Goal: Communication & Community: Answer question/provide support

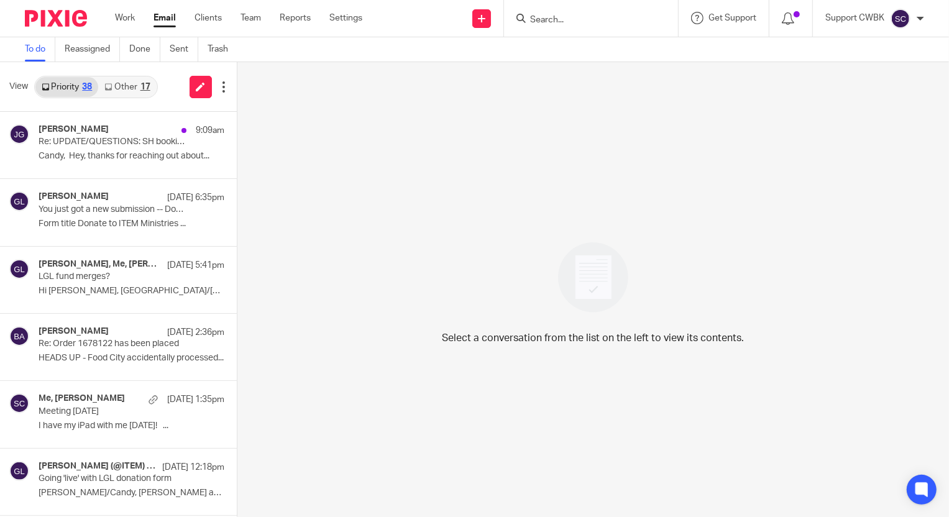
click at [128, 84] on link "Other 17" at bounding box center [127, 87] width 58 height 20
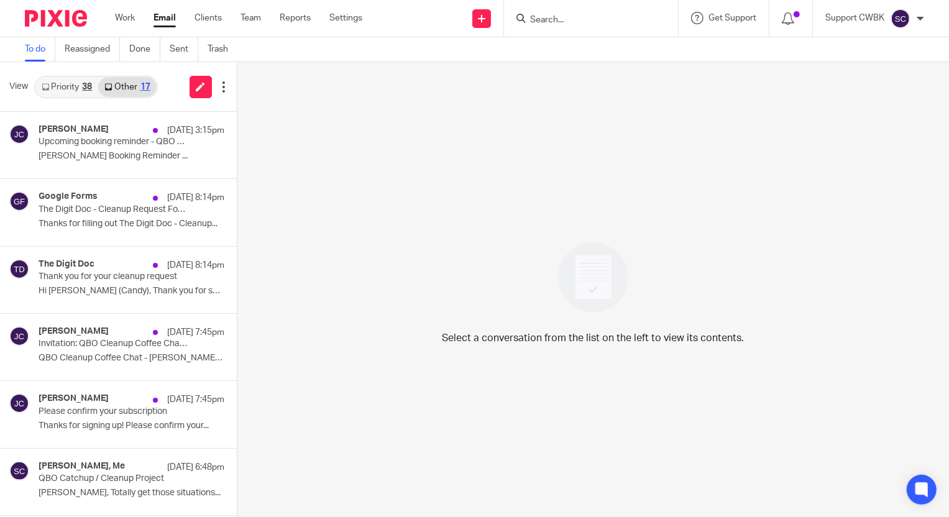
click at [57, 84] on link "Priority 38" at bounding box center [66, 87] width 63 height 20
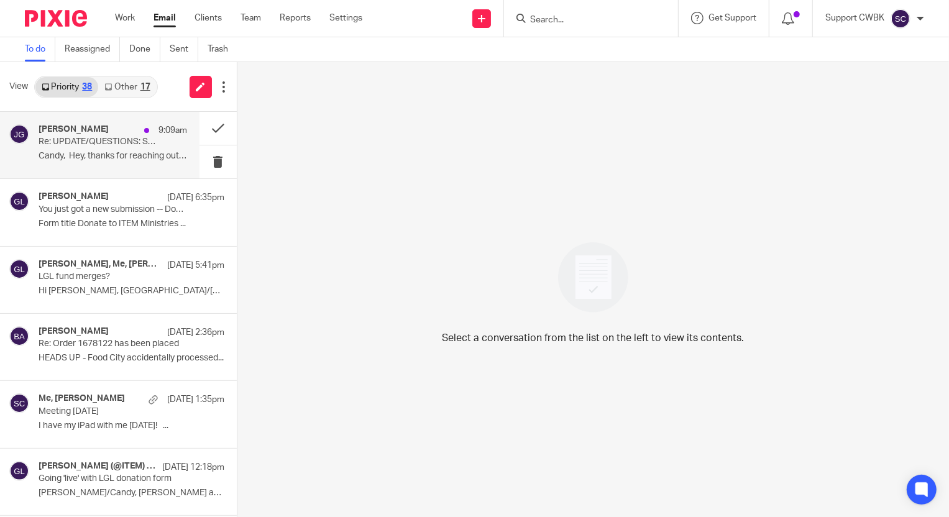
click at [73, 136] on div "Justin Green 9:09am" at bounding box center [113, 130] width 149 height 12
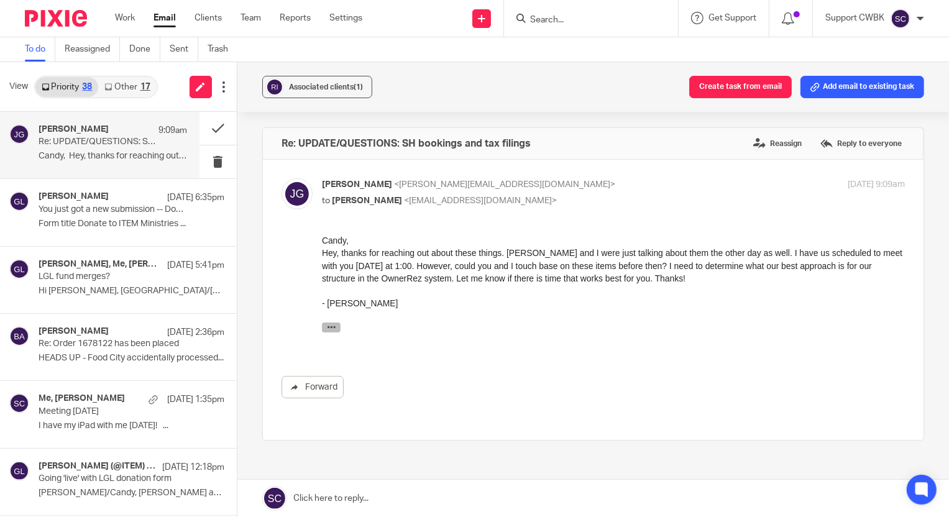
click at [329, 326] on icon "button" at bounding box center [330, 326] width 9 height 9
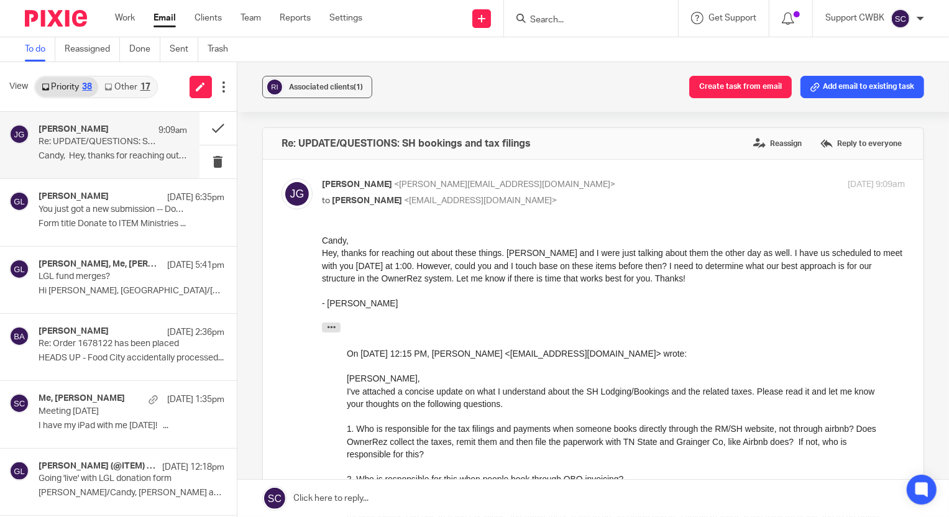
click at [121, 90] on link "Other 17" at bounding box center [127, 87] width 58 height 20
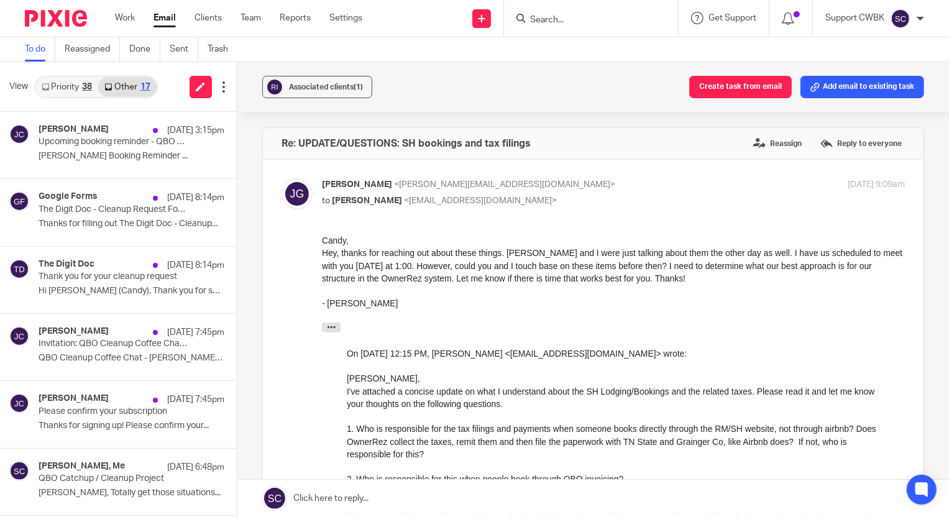
click at [55, 89] on link "Priority 38" at bounding box center [66, 87] width 63 height 20
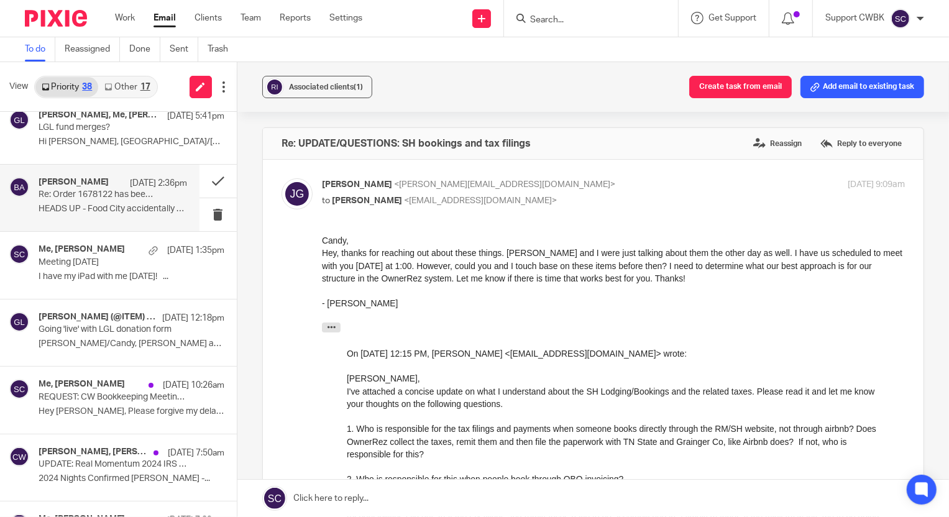
scroll to position [169, 0]
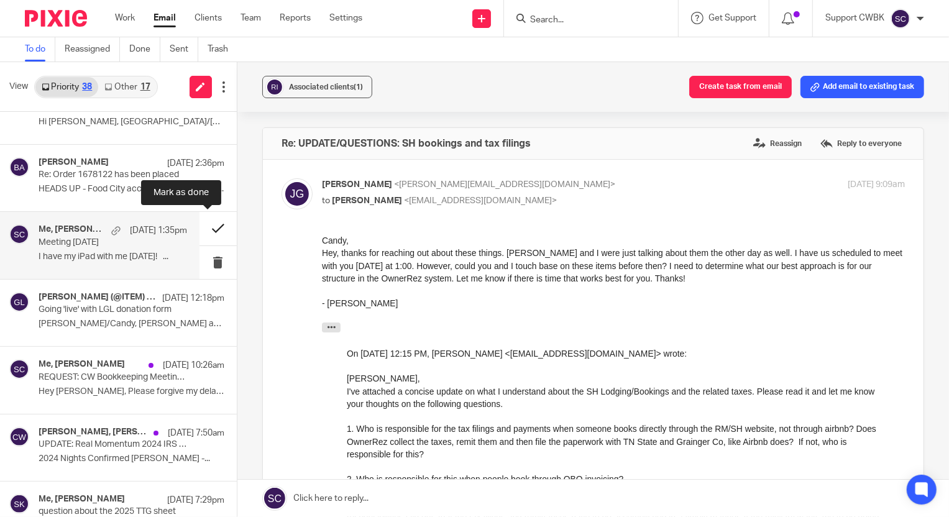
click at [205, 226] on button at bounding box center [218, 228] width 37 height 33
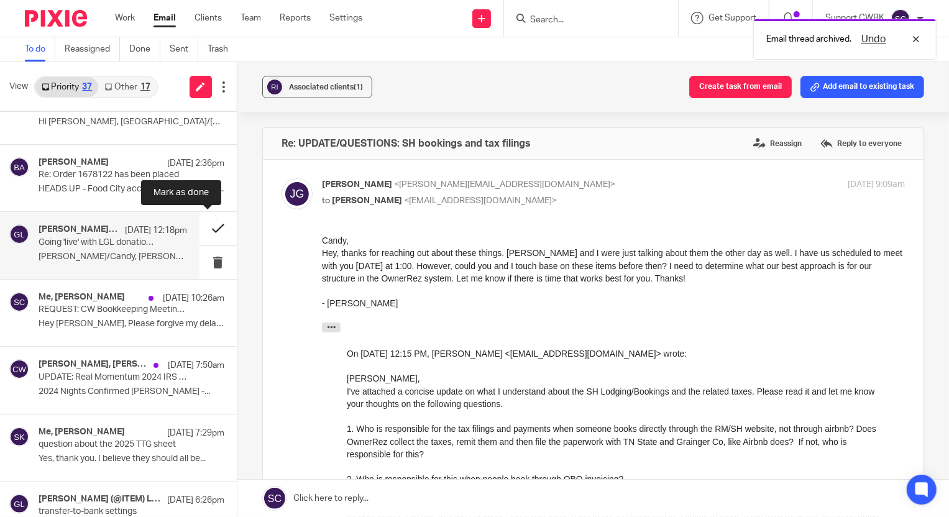
click at [213, 227] on button at bounding box center [218, 228] width 37 height 33
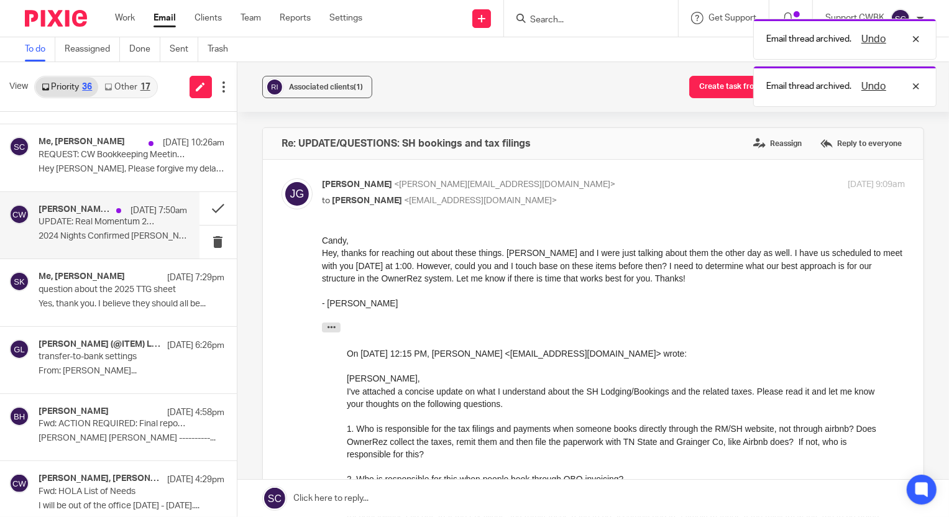
scroll to position [282, 0]
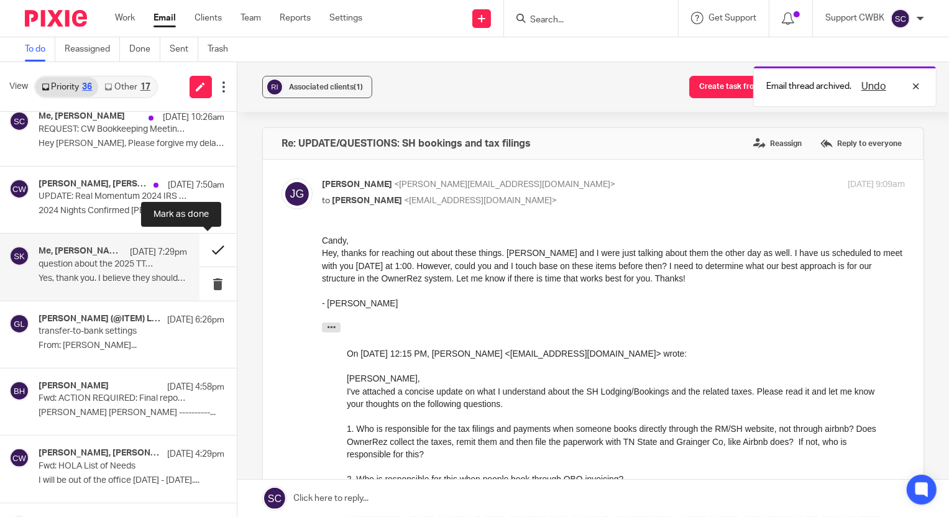
click at [209, 249] on button at bounding box center [218, 250] width 37 height 33
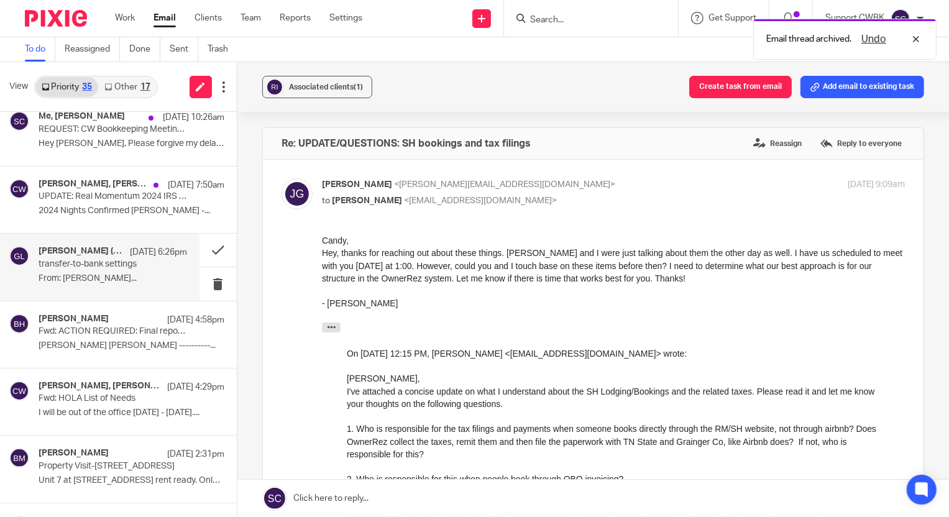
click at [76, 266] on p "transfer-to-bank settings" at bounding box center [98, 264] width 119 height 11
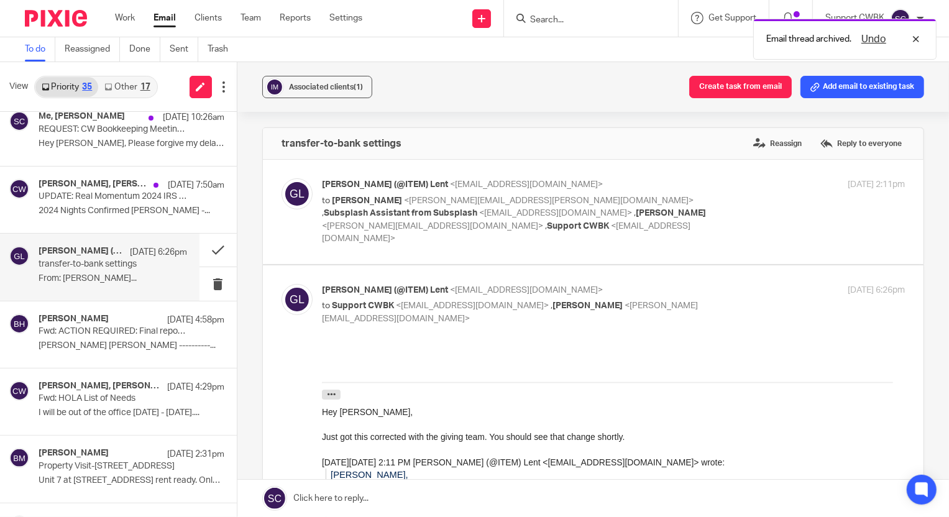
scroll to position [0, 0]
click at [213, 246] on button at bounding box center [218, 250] width 37 height 33
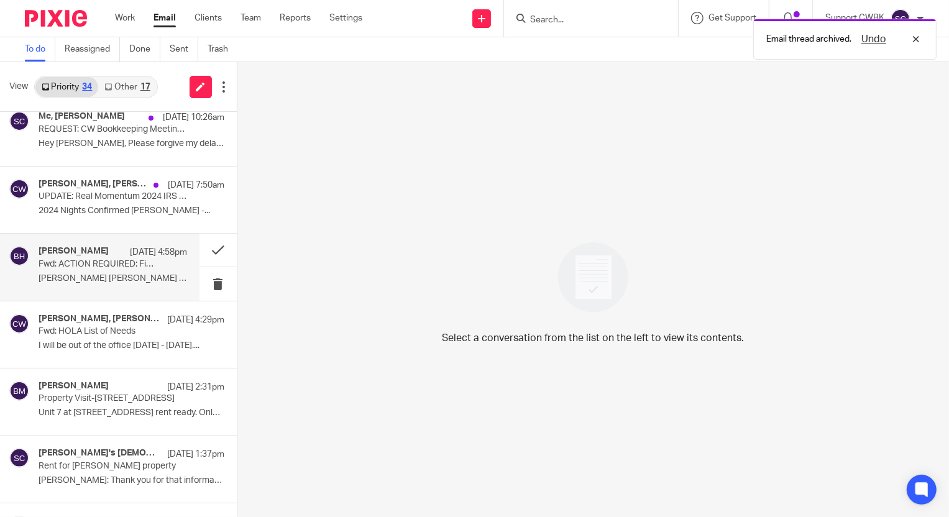
click at [81, 276] on p "[PERSON_NAME] [PERSON_NAME] ----------..." at bounding box center [113, 279] width 149 height 11
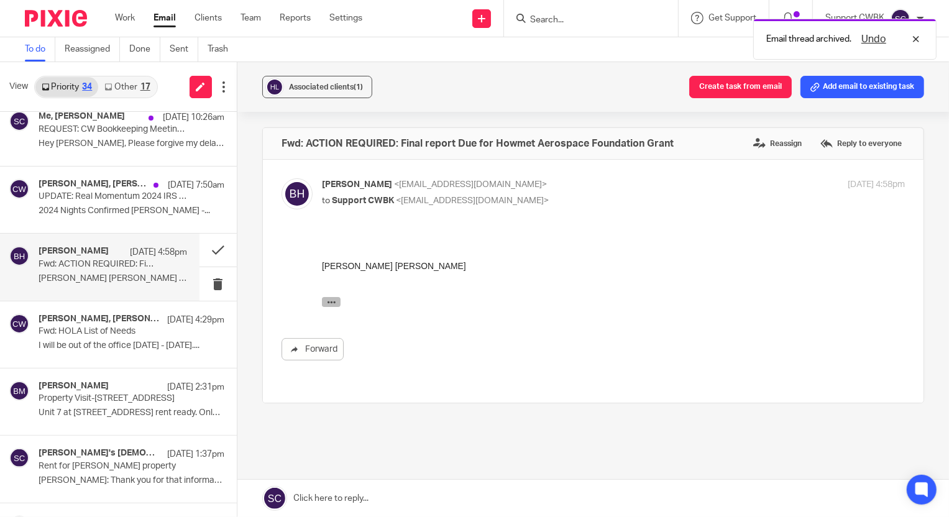
click at [329, 302] on icon "button" at bounding box center [330, 301] width 9 height 9
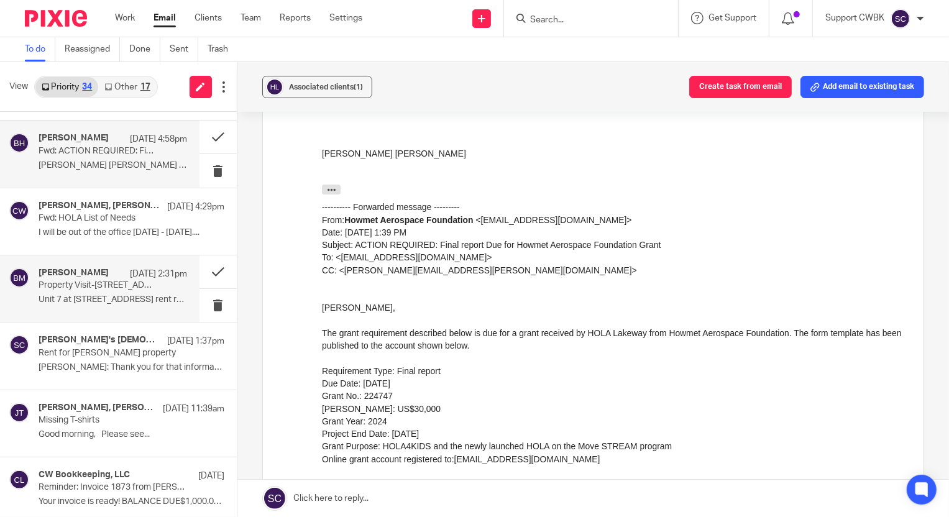
scroll to position [452, 0]
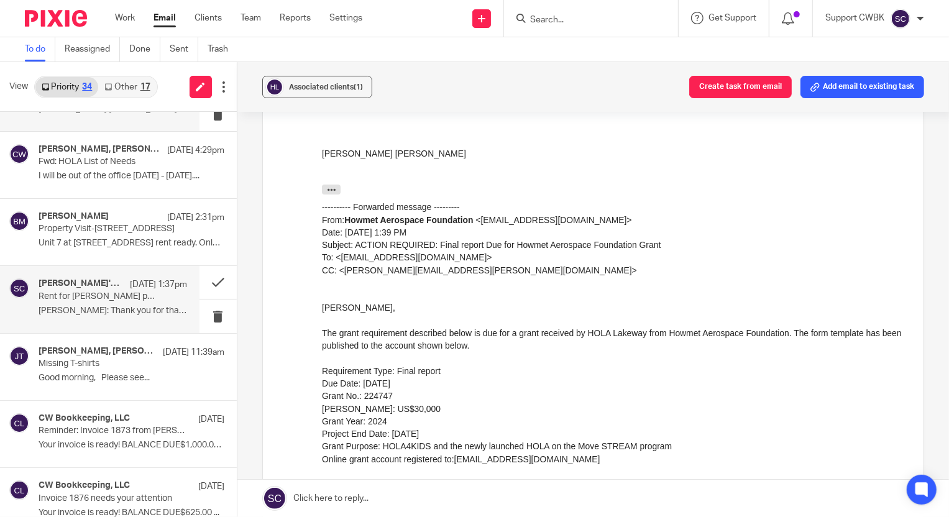
click at [75, 302] on div "Darwin's God, Me Sep 15 1:37pm Rent for Mercer property Tim: Thank you for that…" at bounding box center [113, 300] width 149 height 42
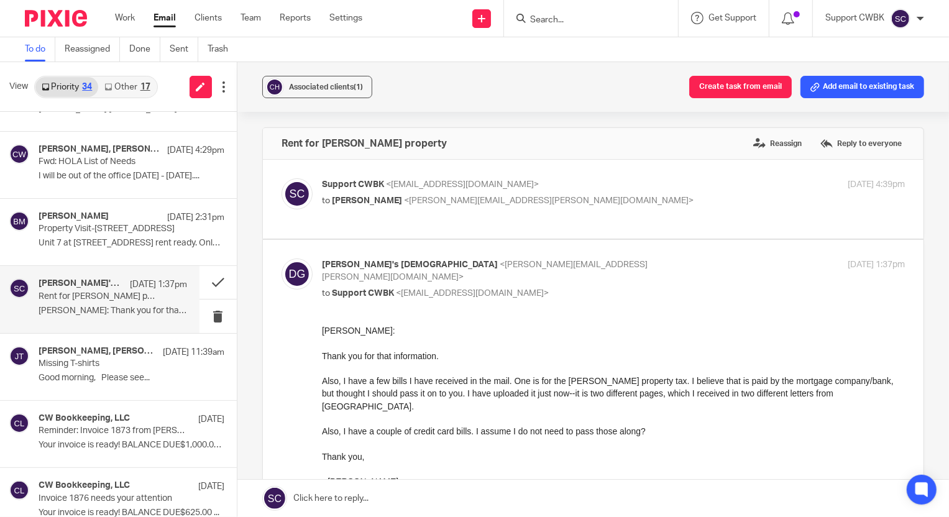
scroll to position [0, 0]
click at [319, 497] on link at bounding box center [593, 498] width 712 height 37
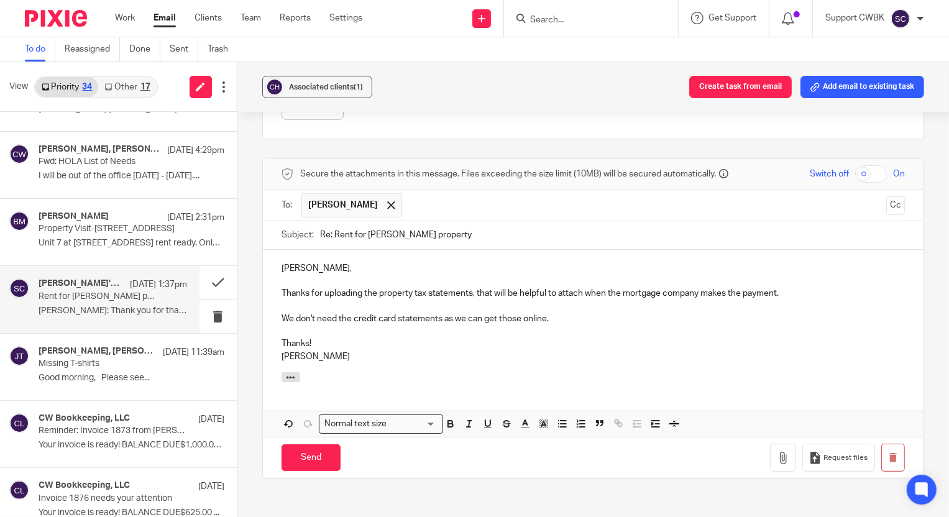
click at [493, 296] on p "Thanks for uploading the property tax statements, that will be helpful to attac…" at bounding box center [594, 293] width 624 height 12
click at [315, 456] on input "Send" at bounding box center [311, 457] width 59 height 27
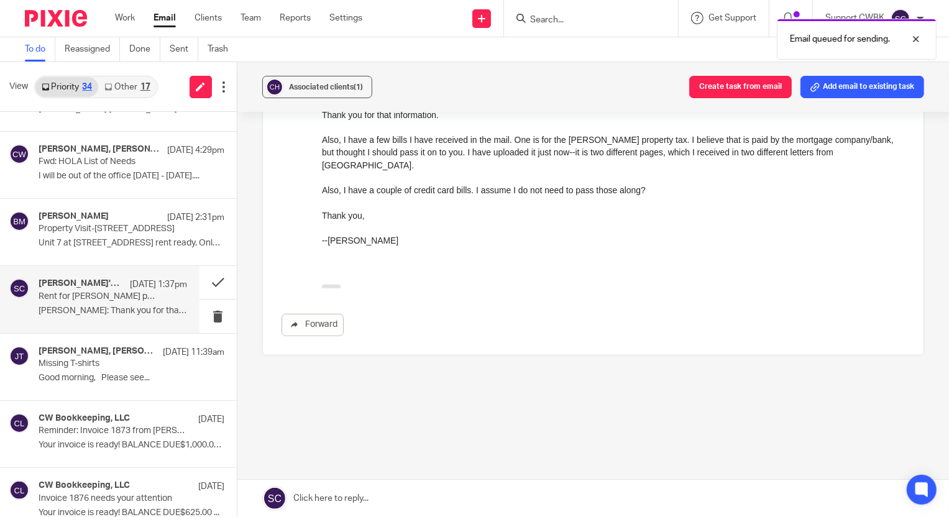
scroll to position [241, 0]
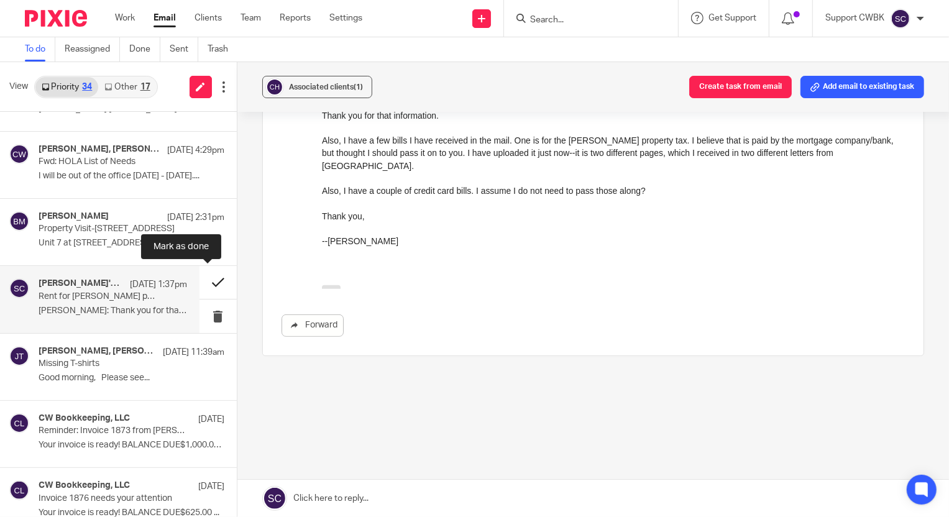
click at [205, 283] on button at bounding box center [218, 282] width 37 height 33
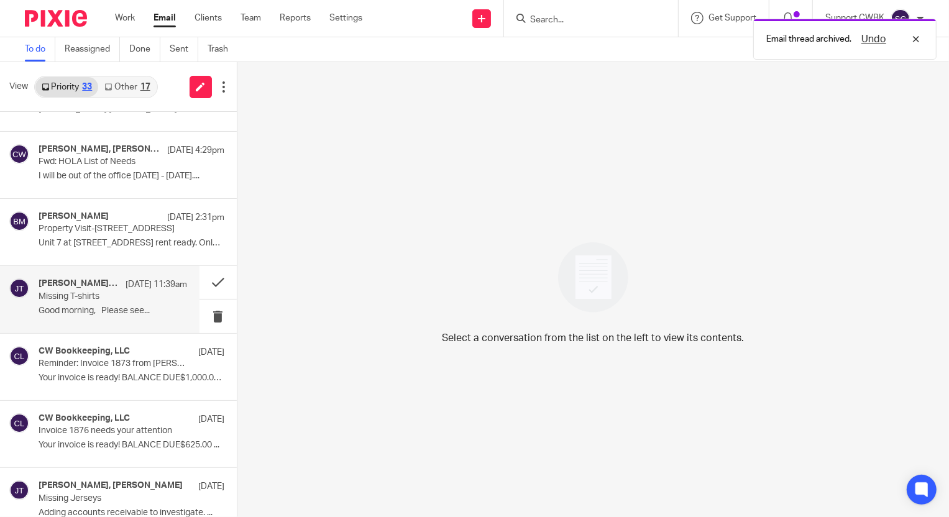
click at [78, 299] on p "Missing T-shirts" at bounding box center [98, 297] width 119 height 11
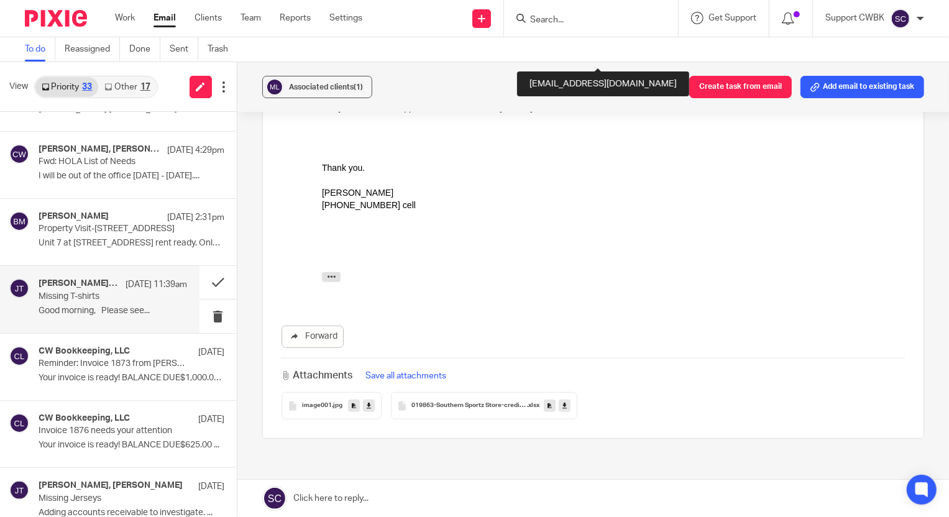
scroll to position [734, 0]
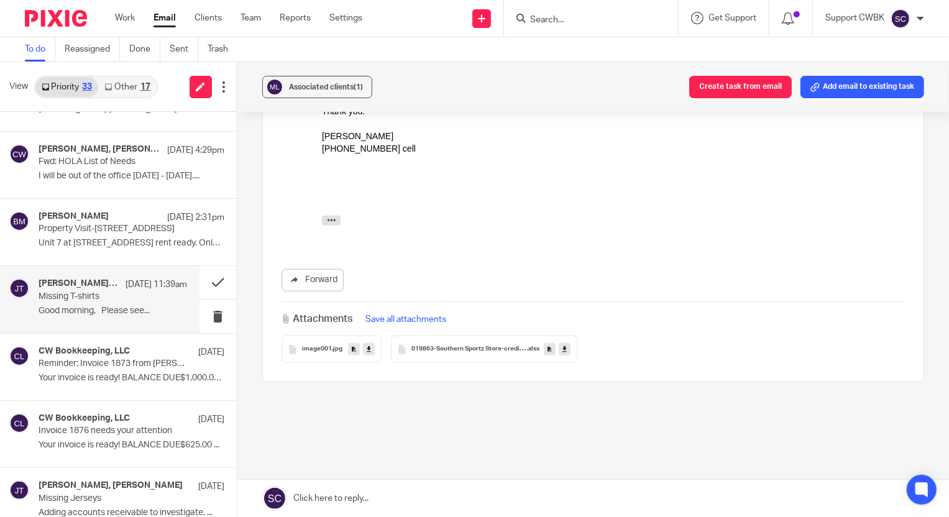
click at [474, 353] on span "019863-Southern Sportz Store-credit memo-RA4569617" at bounding box center [470, 349] width 116 height 7
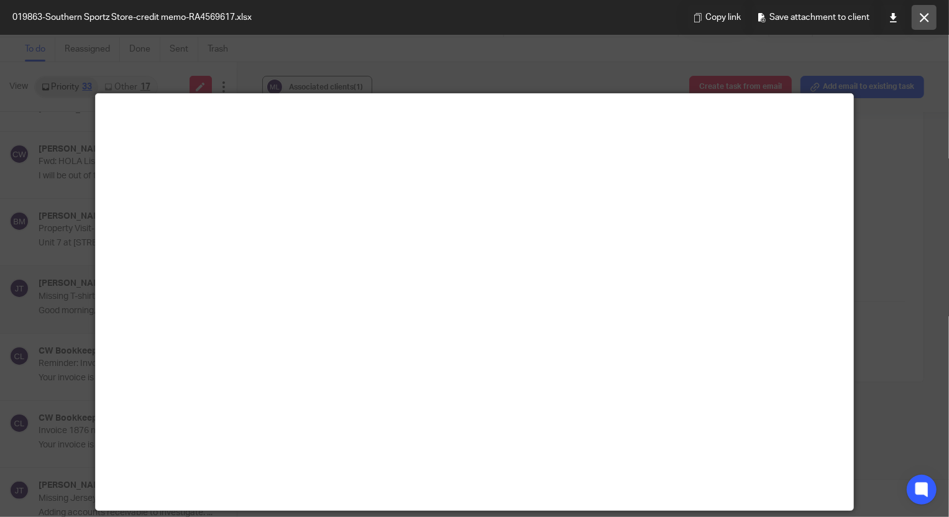
click at [920, 21] on icon at bounding box center [924, 17] width 9 height 9
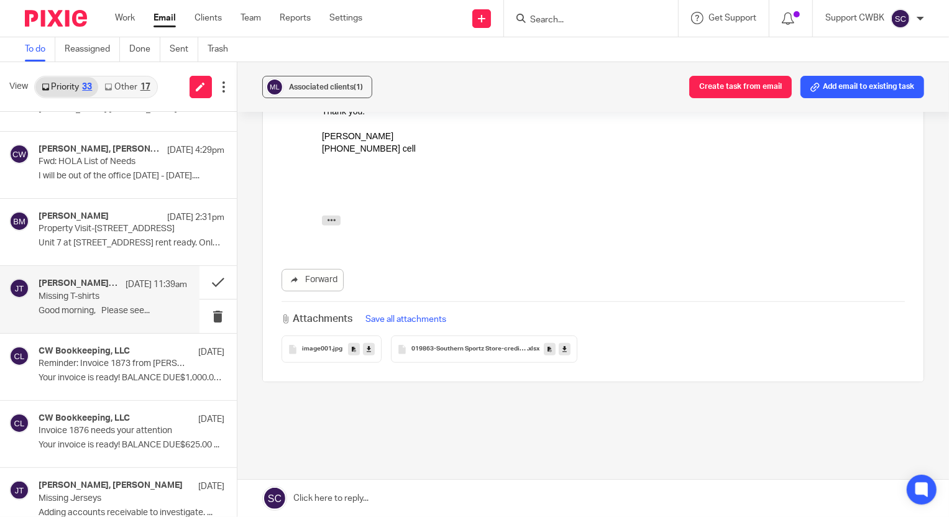
click at [563, 354] on icon at bounding box center [565, 349] width 4 height 9
click at [210, 281] on button at bounding box center [218, 282] width 37 height 33
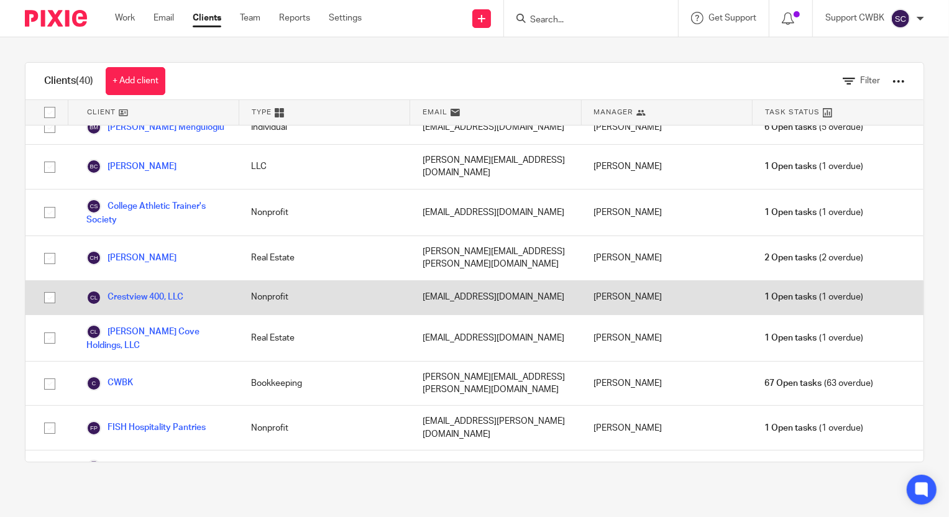
scroll to position [226, 0]
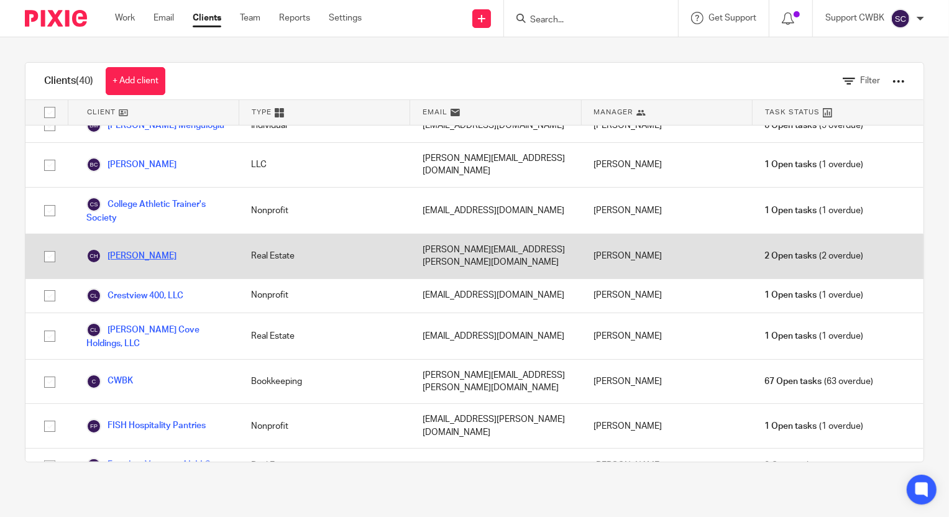
click at [148, 249] on link "[PERSON_NAME]" at bounding box center [131, 256] width 90 height 15
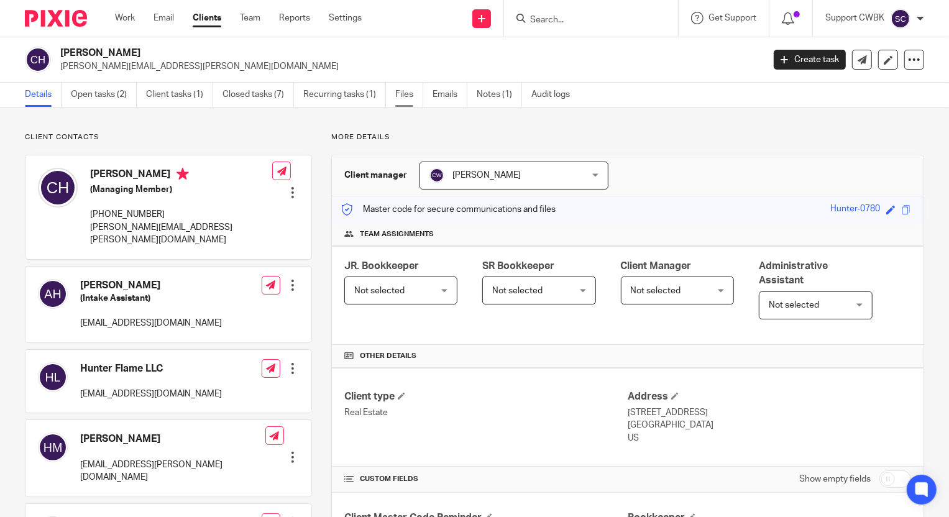
click at [406, 92] on link "Files" at bounding box center [409, 95] width 28 height 24
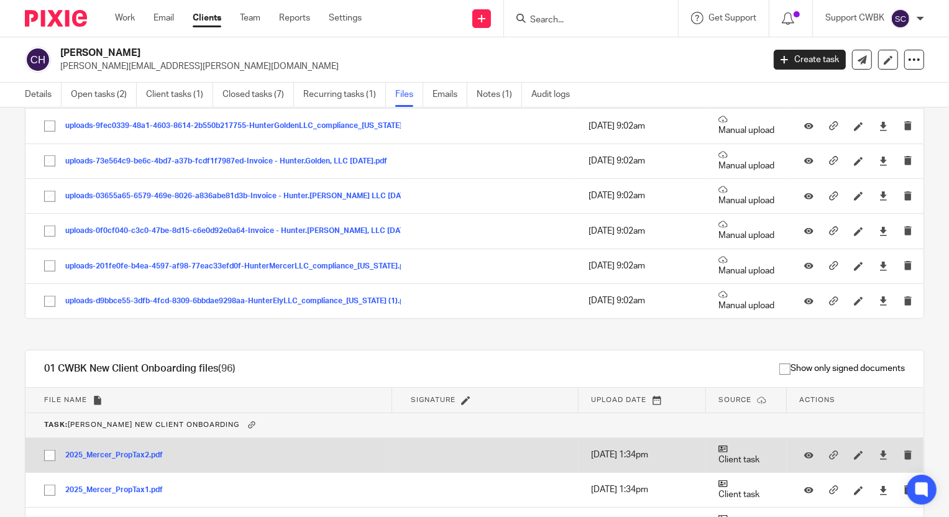
scroll to position [678, 0]
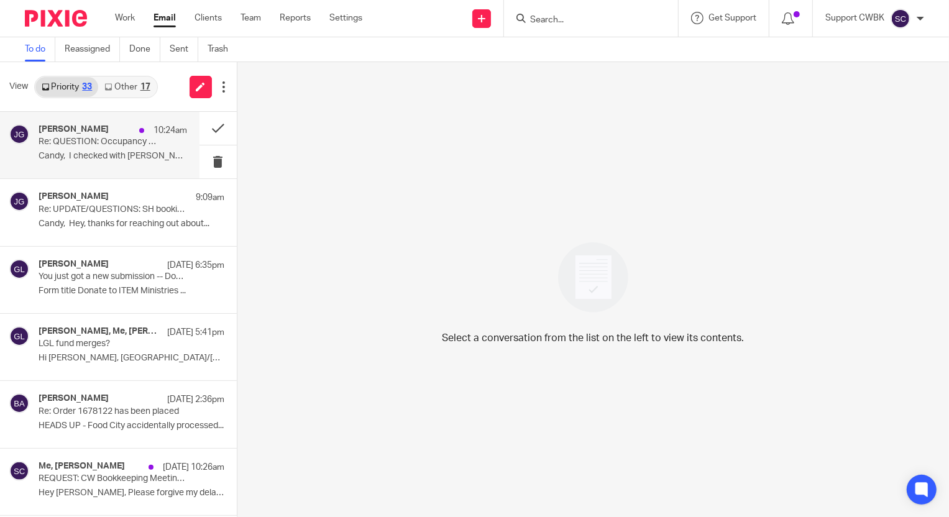
click at [68, 143] on p "Re: QUESTION: Occupancy Taxes" at bounding box center [98, 142] width 119 height 11
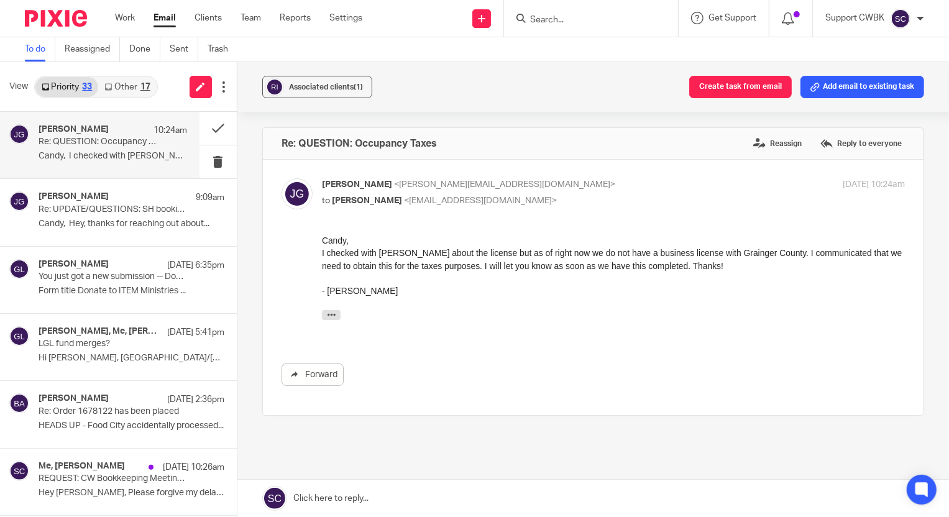
click at [123, 88] on link "Other 17" at bounding box center [127, 87] width 58 height 20
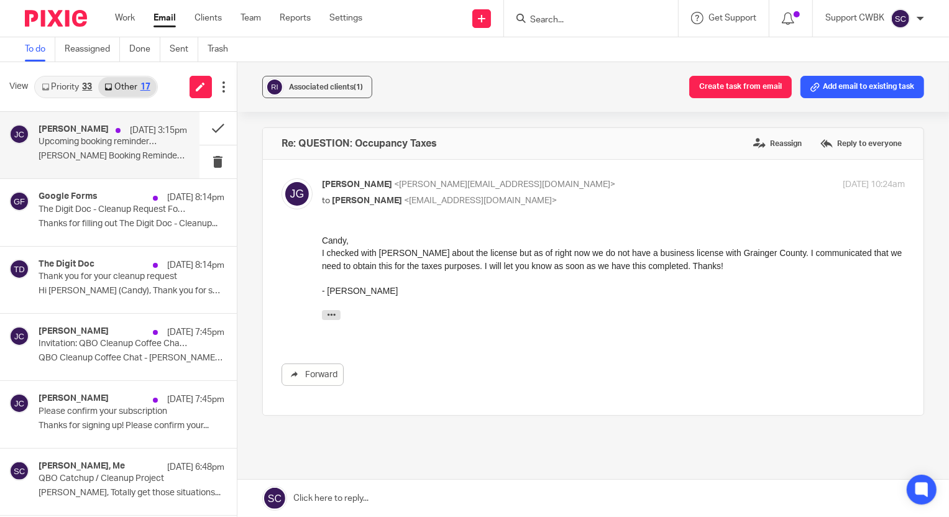
click at [82, 155] on p "Jo Christiansen Booking Reminder ..." at bounding box center [113, 156] width 149 height 11
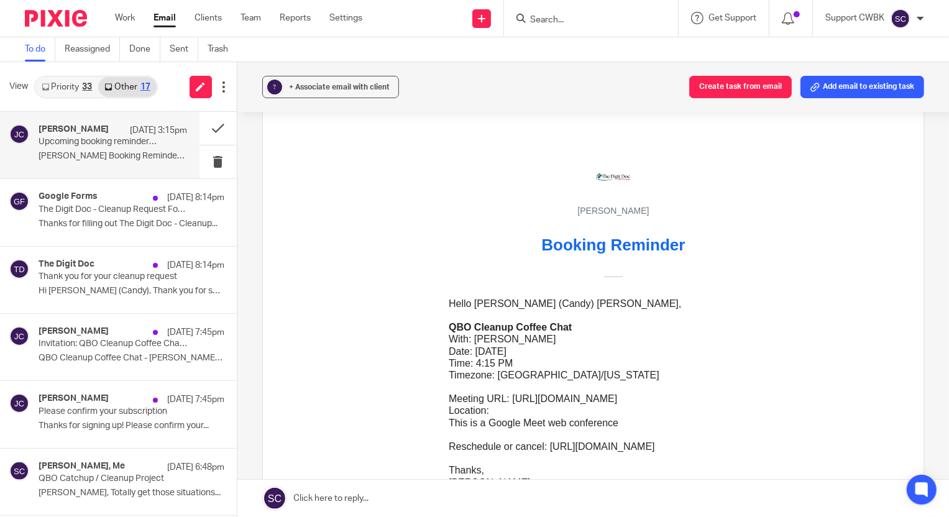
scroll to position [169, 0]
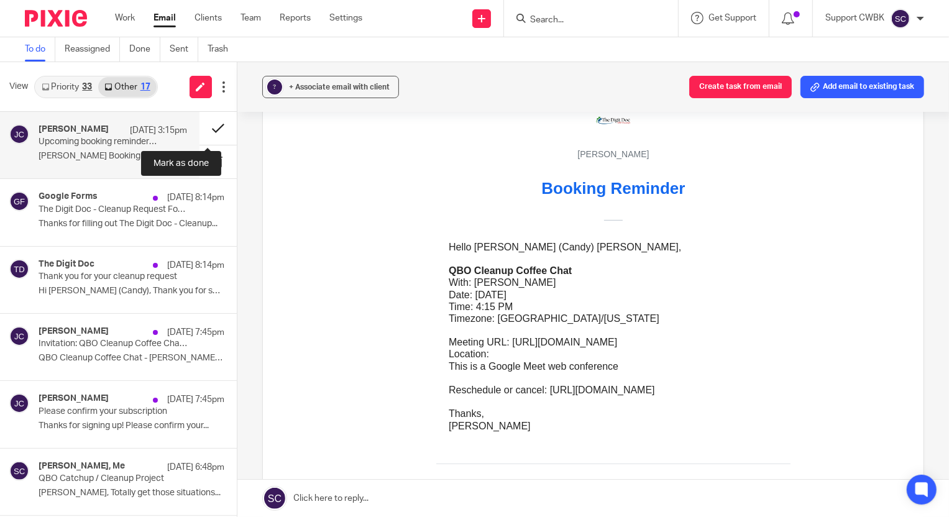
click at [201, 127] on button at bounding box center [218, 128] width 37 height 33
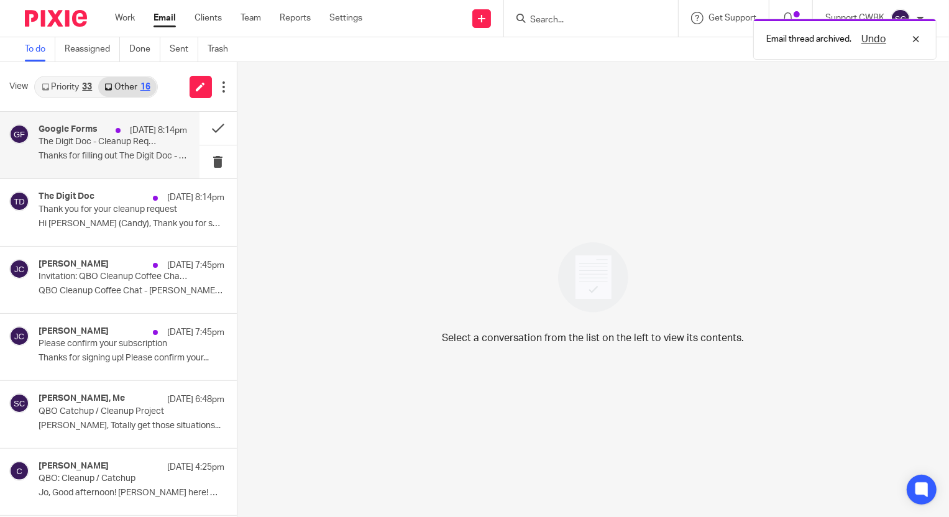
click at [61, 151] on p "Thanks for filling out The Digit Doc - Cleanup..." at bounding box center [113, 156] width 149 height 11
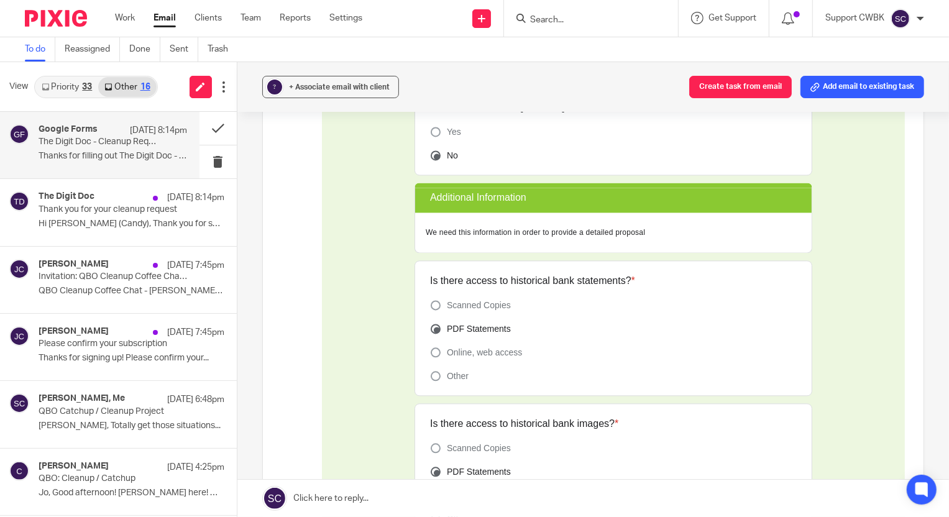
scroll to position [2034, 0]
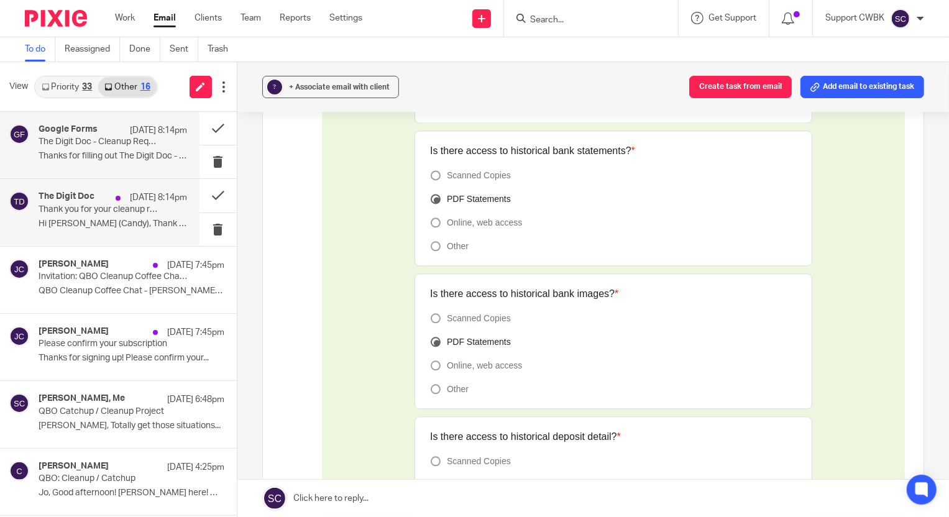
click at [71, 211] on p "Thank you for your cleanup request" at bounding box center [98, 210] width 119 height 11
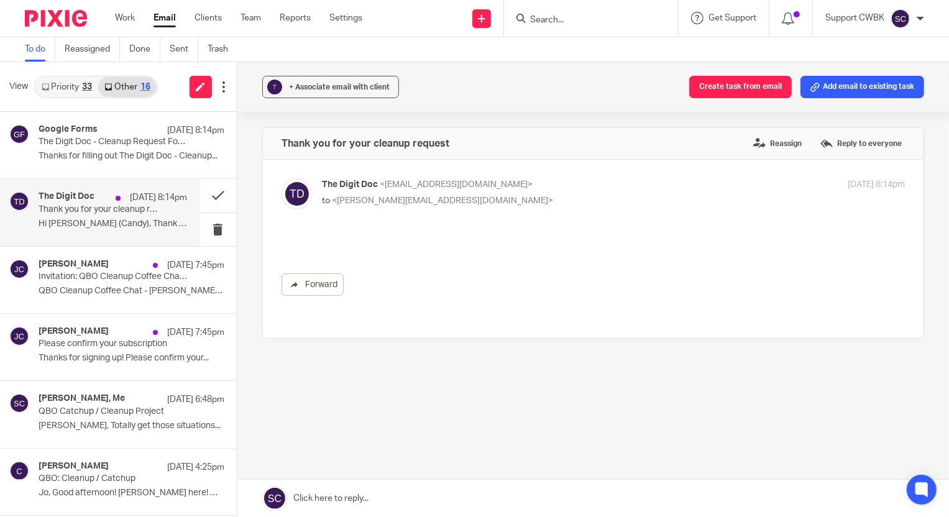
scroll to position [0, 0]
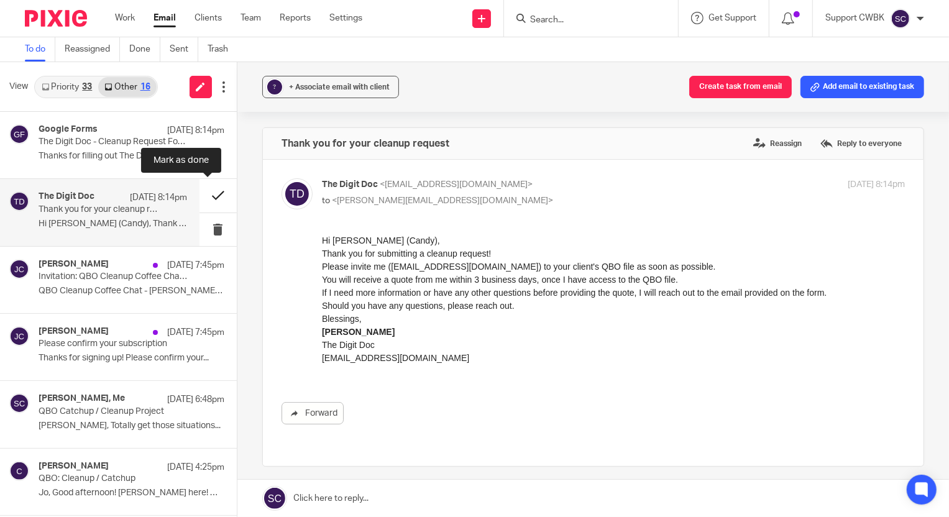
click at [208, 196] on button at bounding box center [218, 195] width 37 height 33
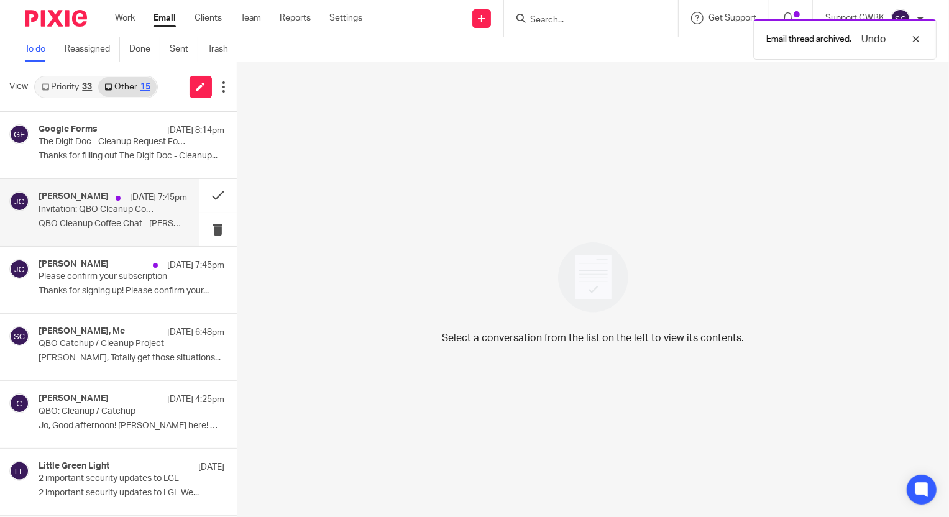
click at [68, 212] on p "Invitation: QBO Cleanup Coffee Chat - Candance (Candy) Weaver and Jo ... @ Tue …" at bounding box center [98, 210] width 119 height 11
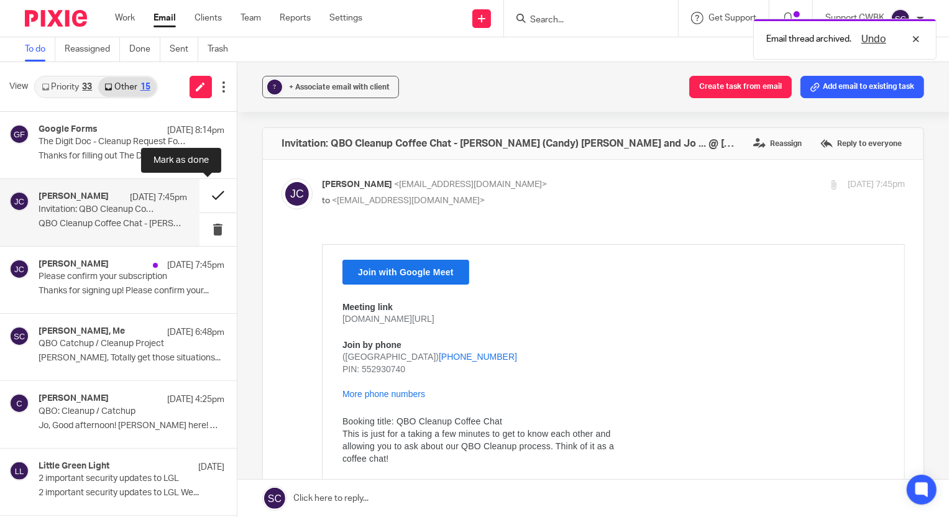
click at [208, 194] on button at bounding box center [218, 195] width 37 height 33
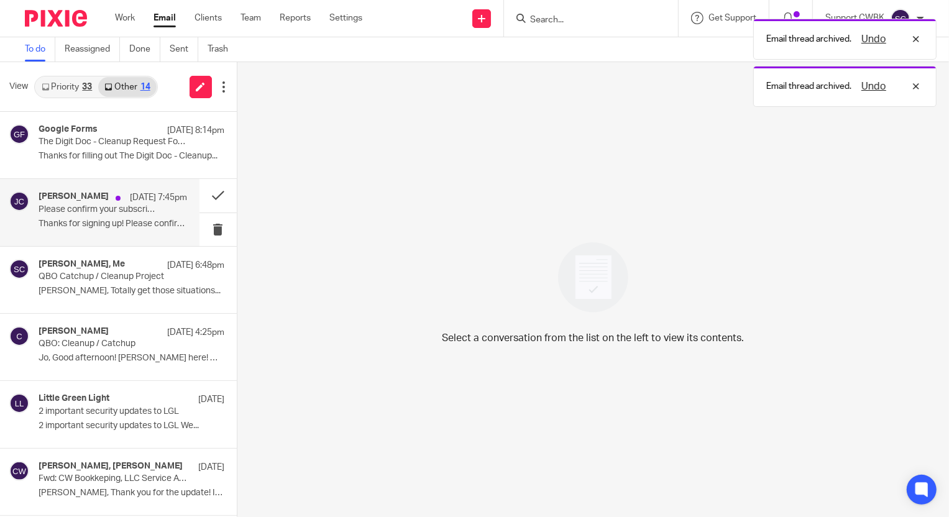
click at [68, 211] on p "Please confirm your subscription" at bounding box center [98, 210] width 119 height 11
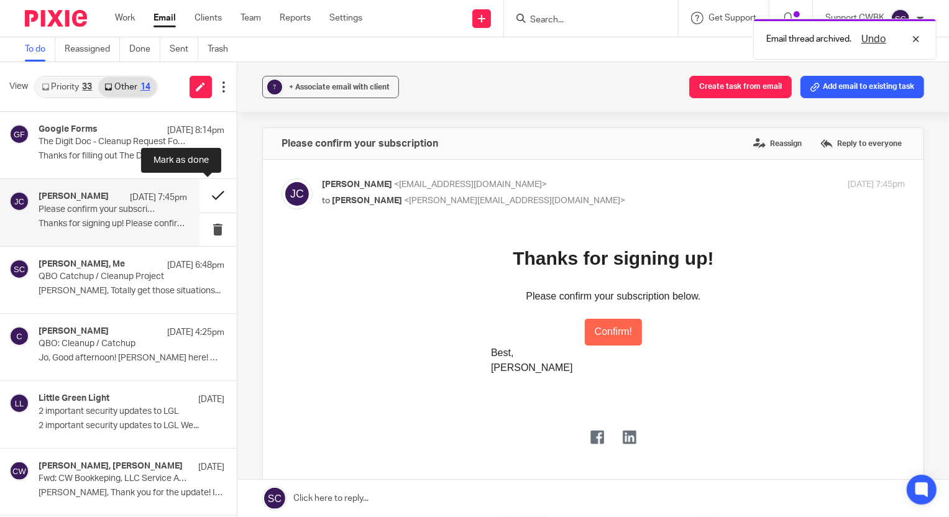
click at [210, 193] on button at bounding box center [218, 195] width 37 height 33
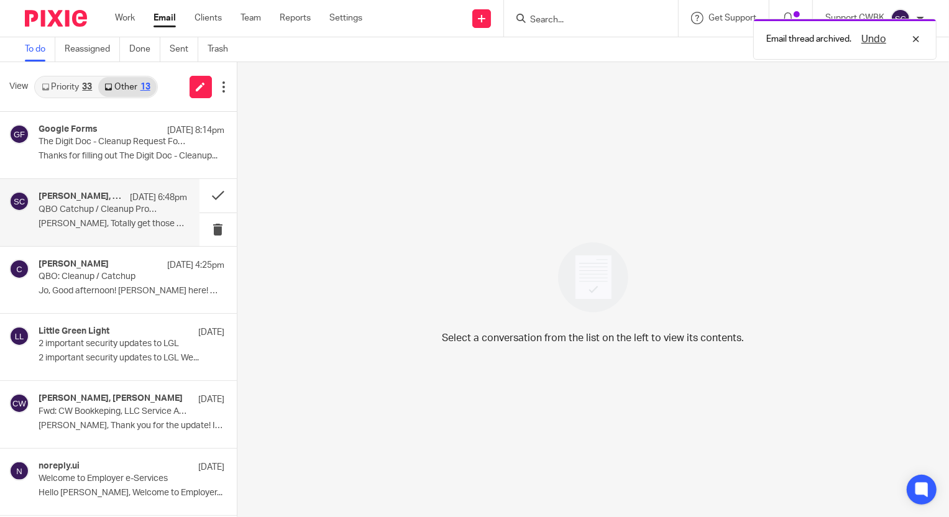
click at [87, 224] on p "[PERSON_NAME], Totally get those situations..." at bounding box center [113, 224] width 149 height 11
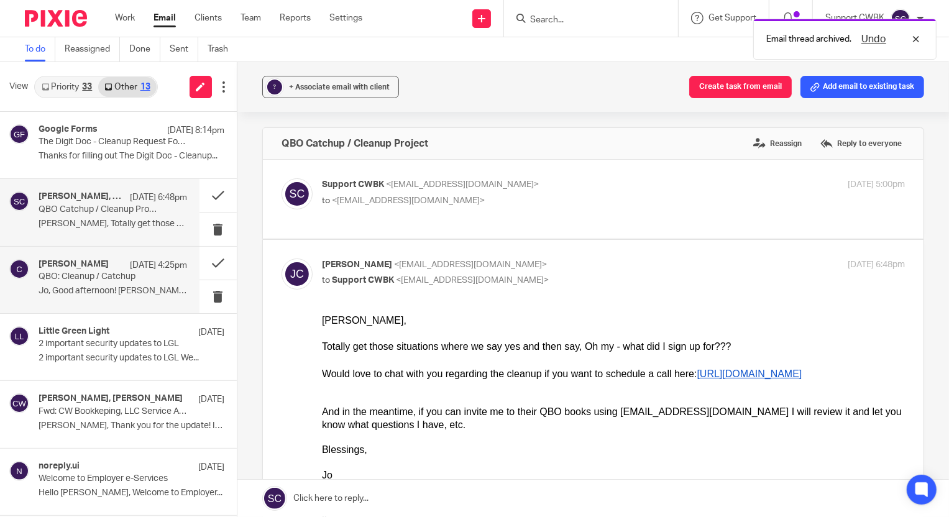
click at [94, 274] on p "QBO: Cleanup / Catchup" at bounding box center [98, 277] width 119 height 11
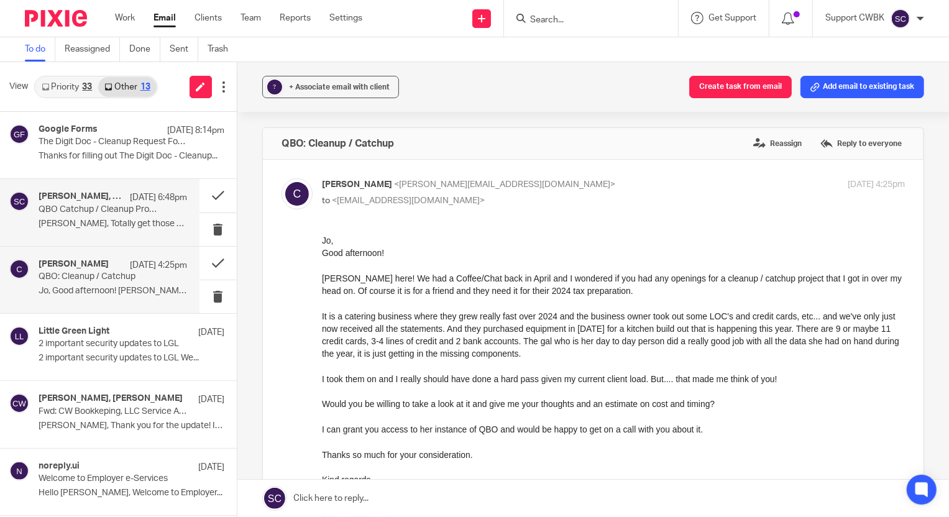
click at [73, 211] on p "QBO Catchup / Cleanup Project" at bounding box center [98, 210] width 119 height 11
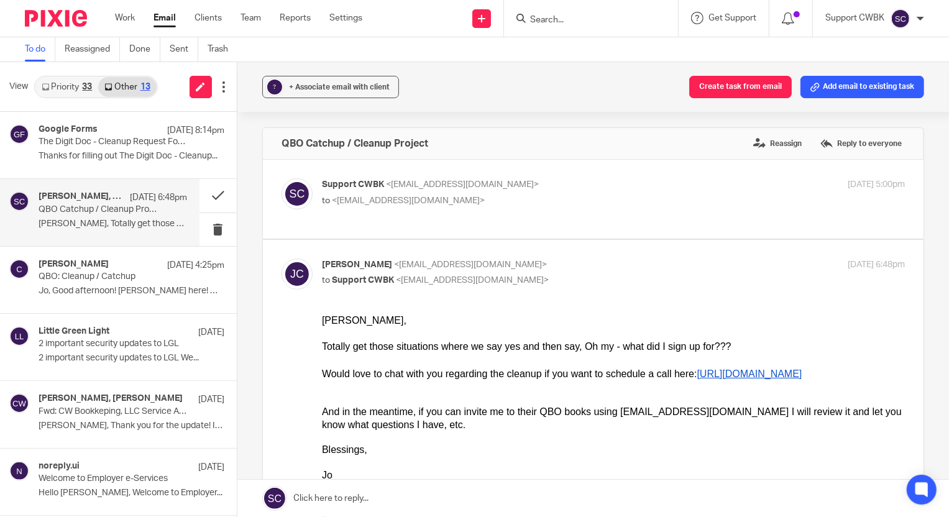
click at [564, 211] on div "Support CWBK <support@cwbookkeepingservice.com> to <info@thedigitdoc.com> Sep 1…" at bounding box center [594, 199] width 624 height 42
click at [581, 197] on p "to <info@thedigitdoc.com>" at bounding box center [516, 201] width 389 height 13
checkbox input "true"
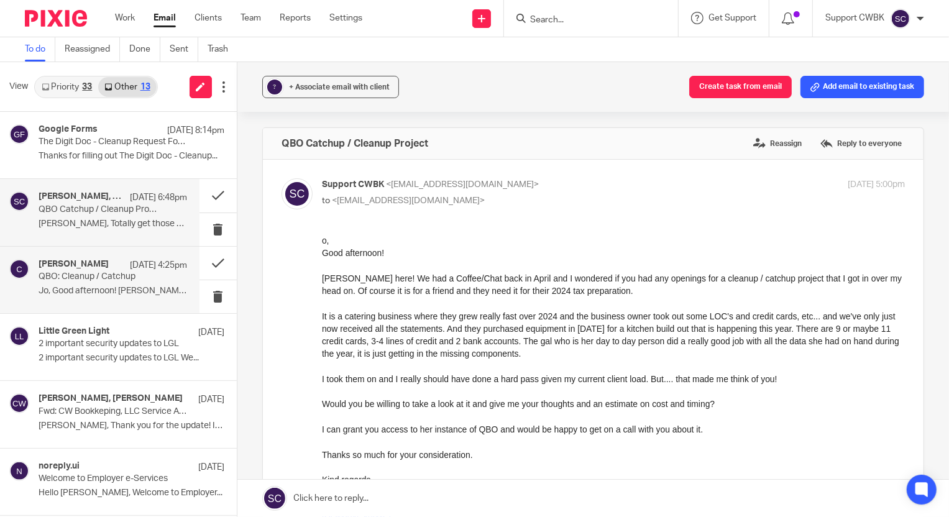
click at [86, 273] on p "QBO: Cleanup / Catchup" at bounding box center [98, 277] width 119 height 11
click at [89, 203] on div "Jo Christiansen, Me Sep 15 6:48pm" at bounding box center [113, 197] width 149 height 12
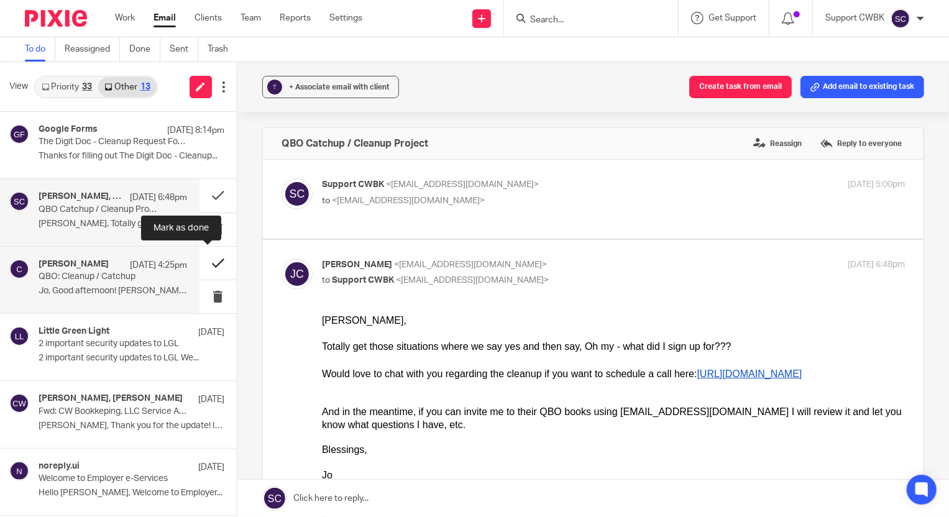
click at [202, 265] on button at bounding box center [218, 263] width 37 height 33
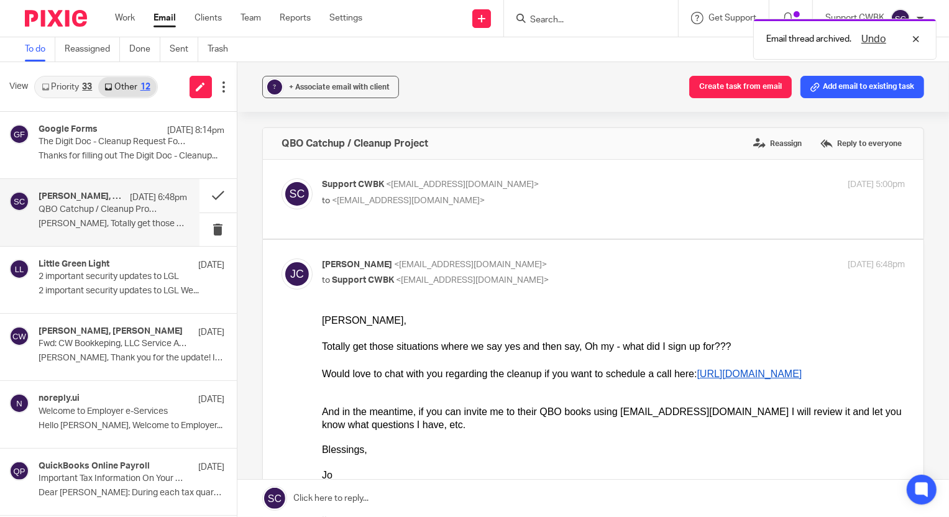
click at [68, 90] on link "Priority 33" at bounding box center [66, 87] width 63 height 20
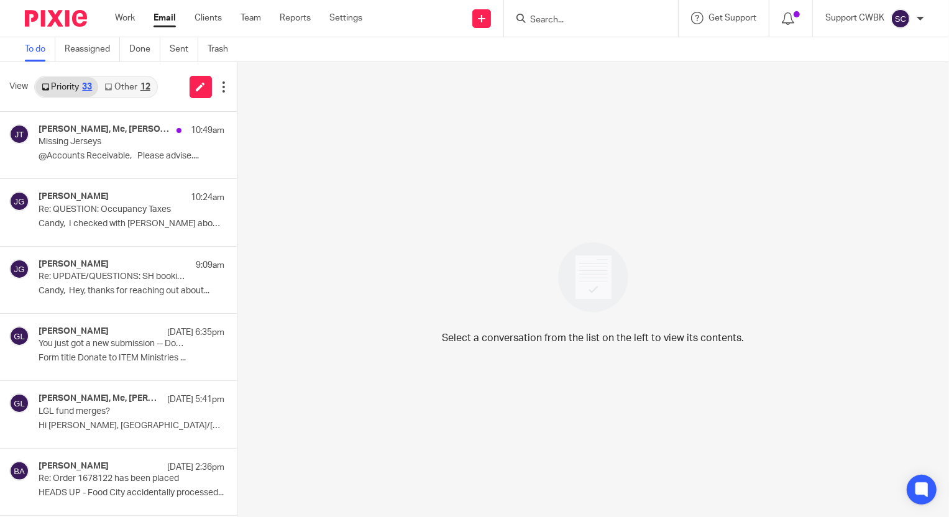
click at [121, 85] on link "Other 12" at bounding box center [127, 87] width 58 height 20
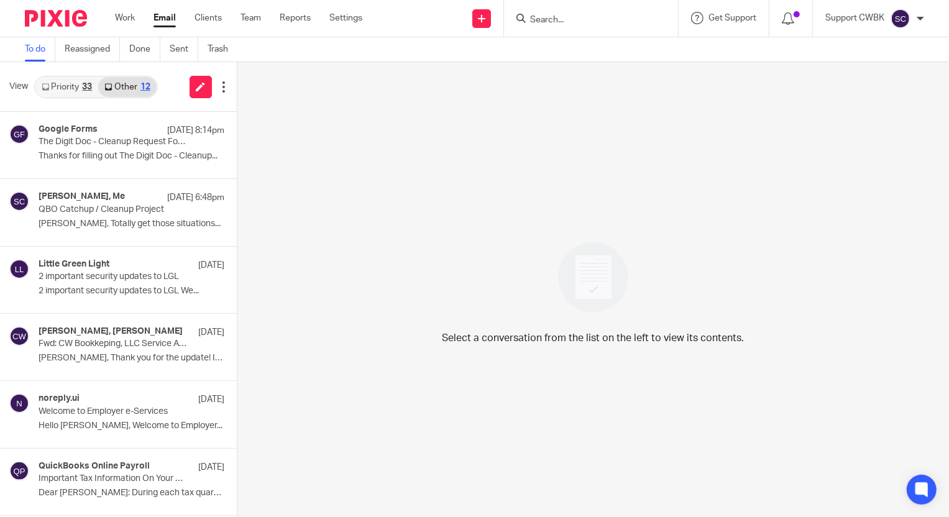
click at [57, 81] on link "Priority 33" at bounding box center [66, 87] width 63 height 20
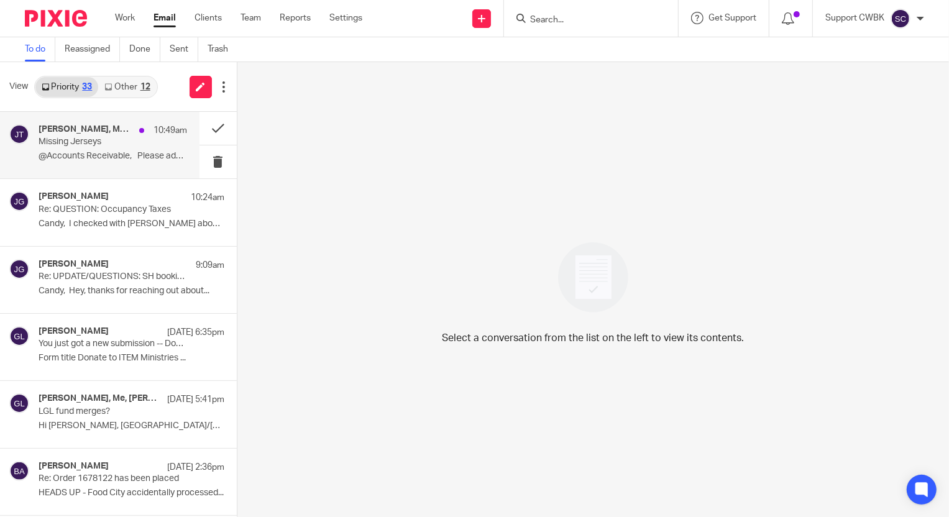
click at [55, 149] on div "David Miller, Me, Johanny Taveras 10:49am Missing Jerseys @Accounts Receivable,…" at bounding box center [113, 145] width 149 height 42
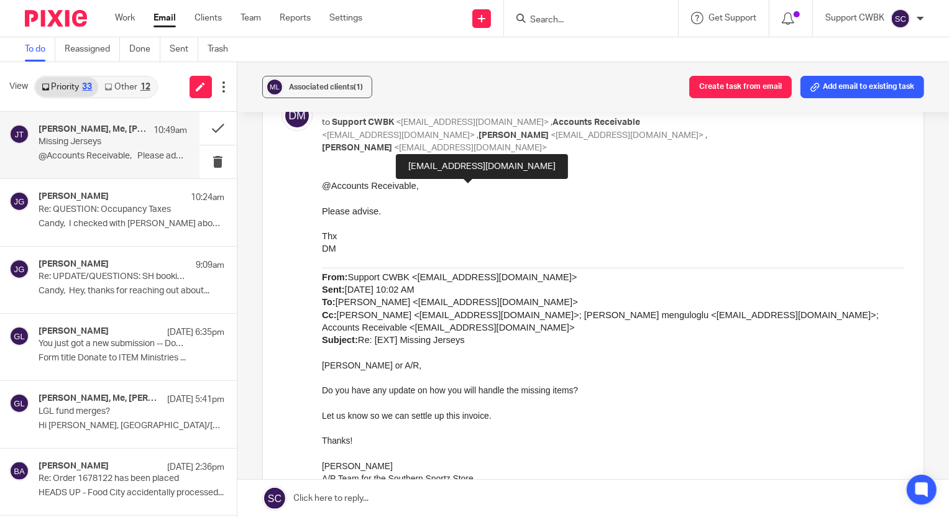
scroll to position [324, 0]
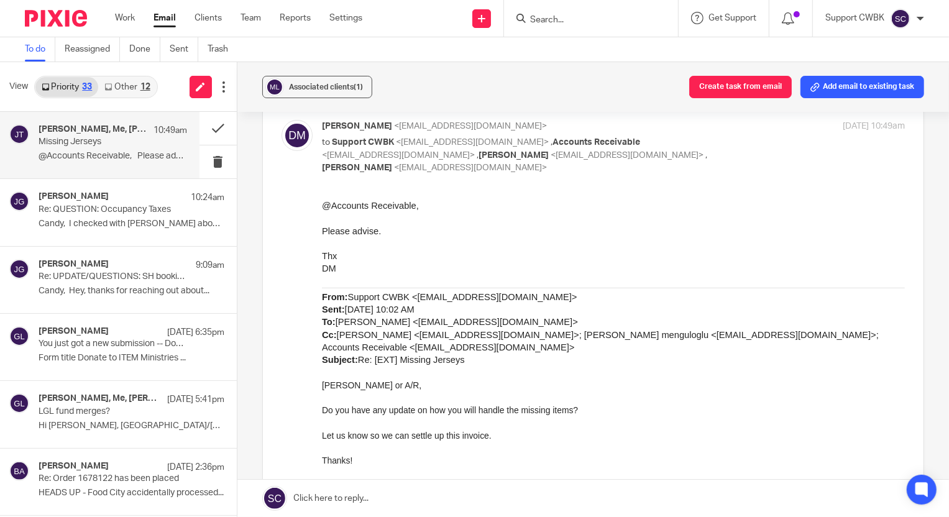
click at [119, 88] on link "Other 12" at bounding box center [127, 87] width 58 height 20
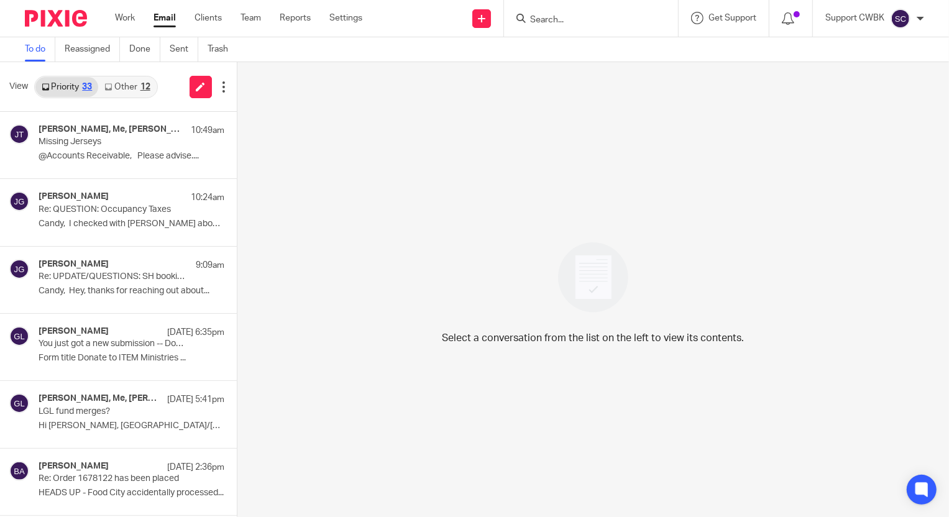
click at [119, 90] on link "Other 12" at bounding box center [127, 87] width 58 height 20
